Goal: Navigation & Orientation: Find specific page/section

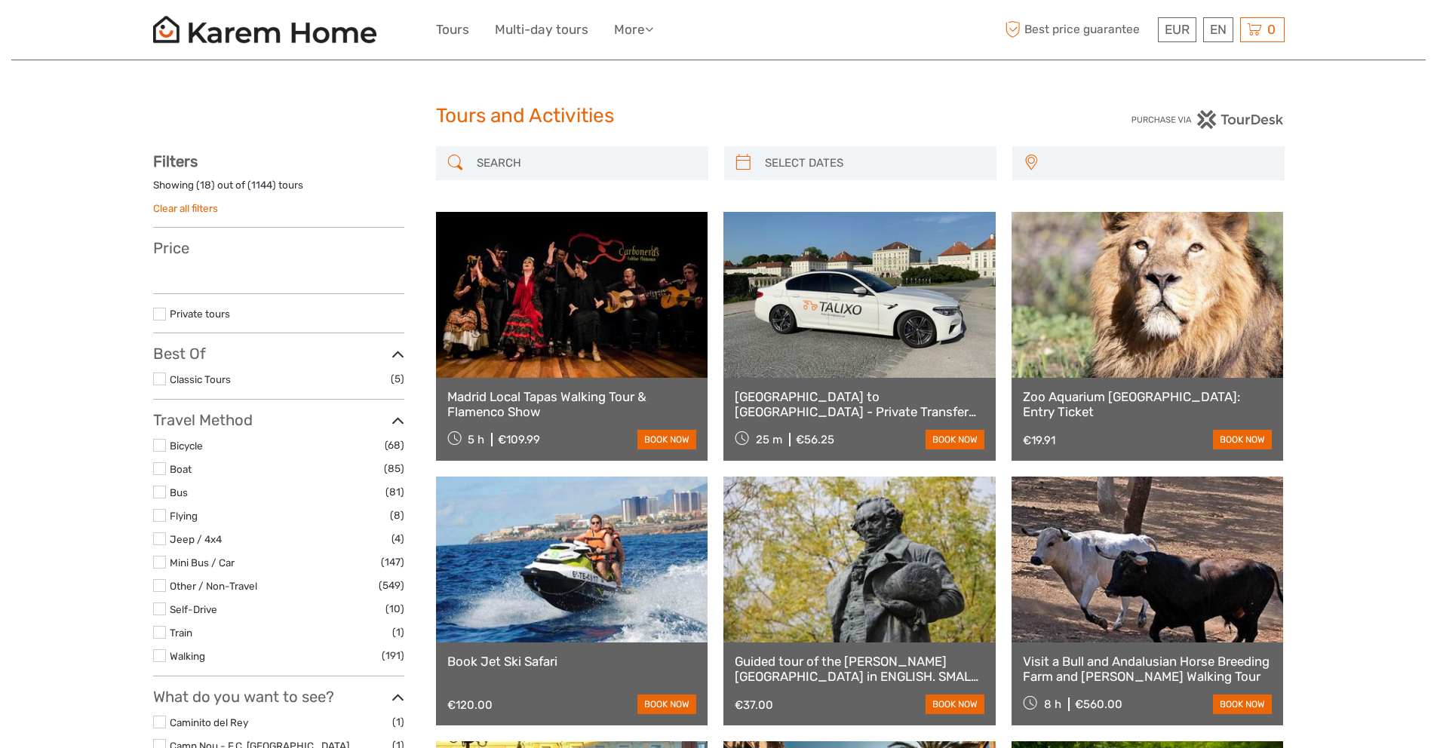
select select
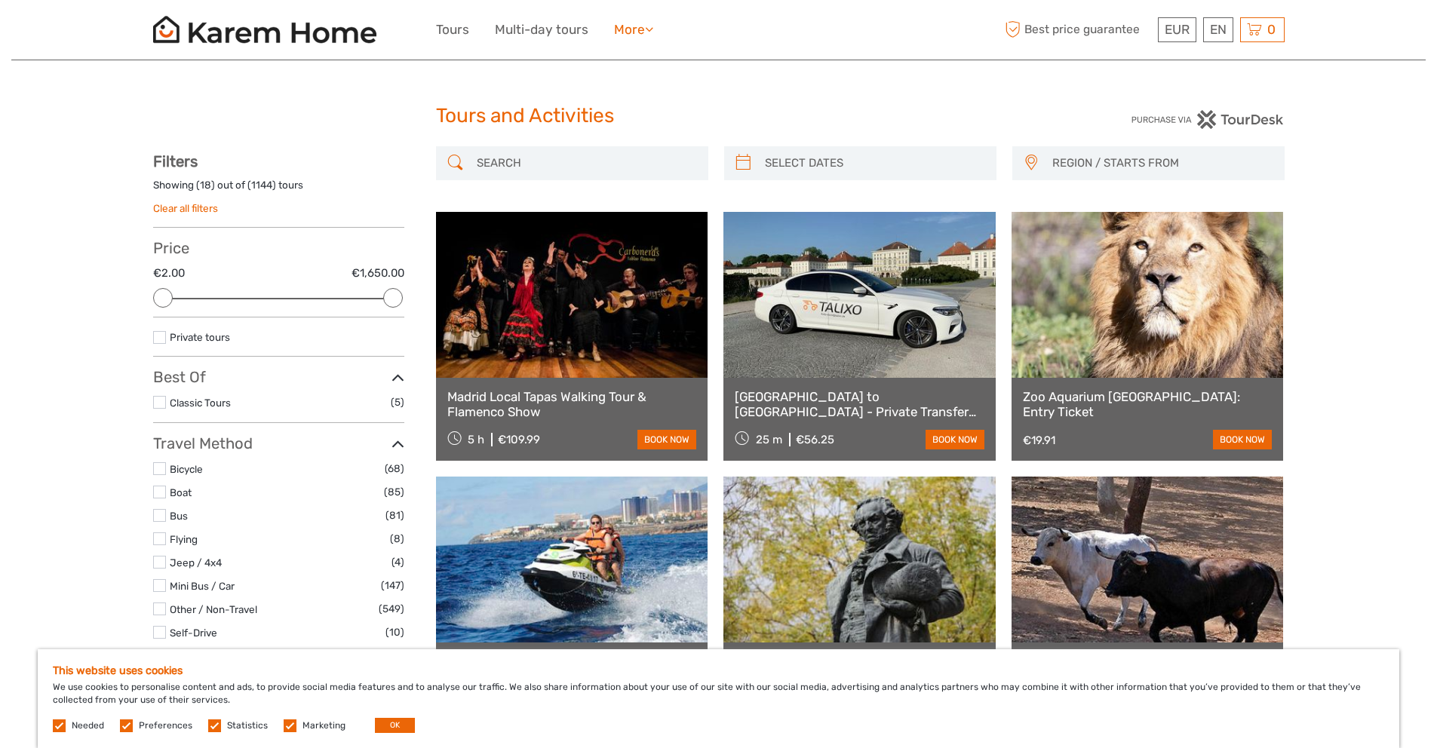
click at [638, 32] on link "More" at bounding box center [633, 30] width 39 height 22
click at [569, 32] on link "Multi-day tours" at bounding box center [542, 30] width 94 height 22
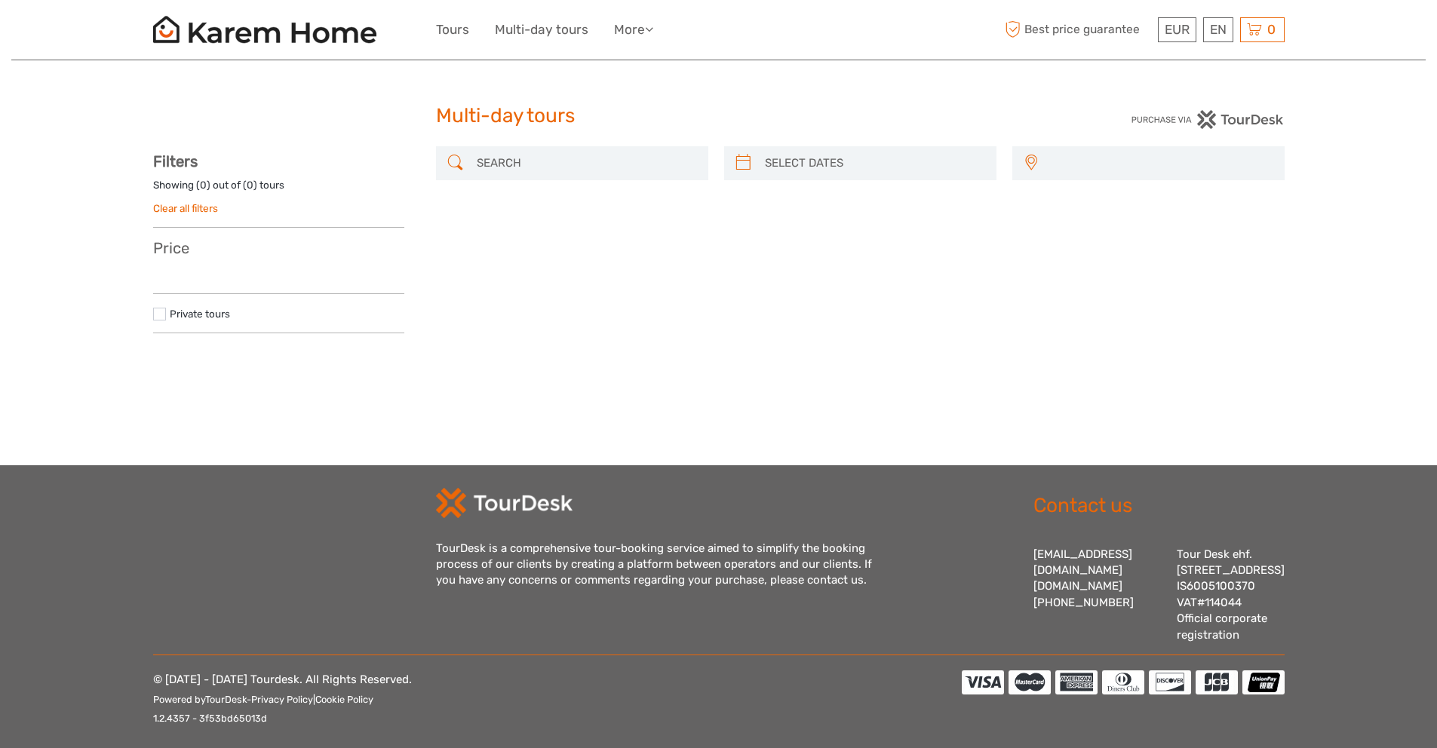
select select
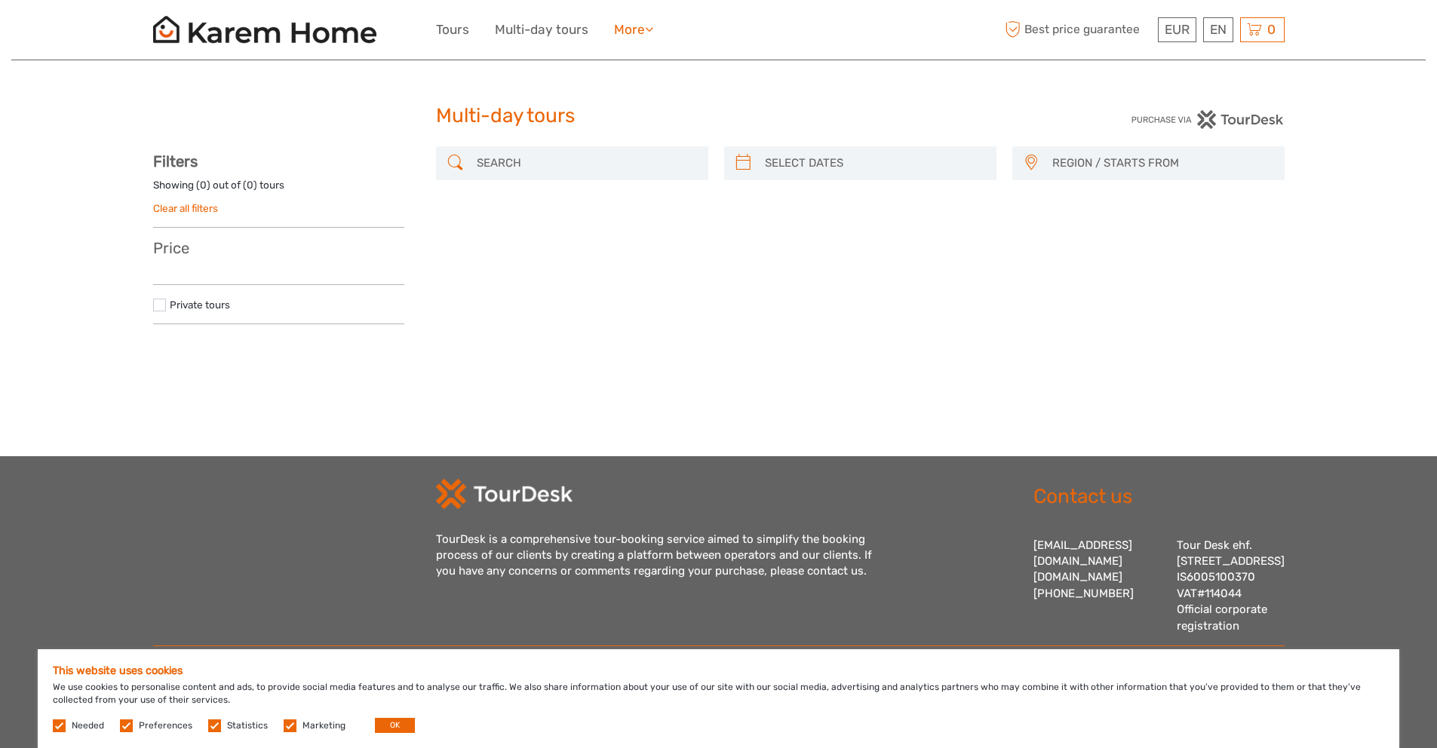
click at [620, 37] on link "More" at bounding box center [633, 30] width 39 height 22
click at [639, 66] on link "Back to Web" at bounding box center [611, 60] width 81 height 29
